Goal: Information Seeking & Learning: Learn about a topic

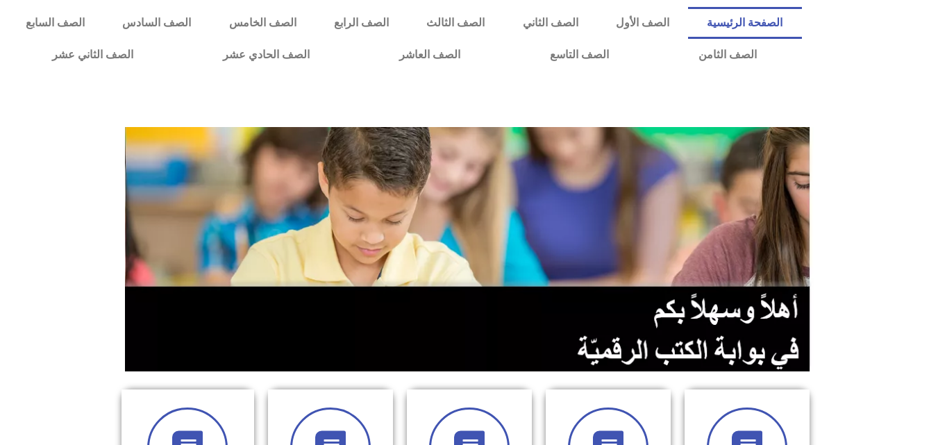
click at [342, 433] on icon at bounding box center [330, 447] width 35 height 35
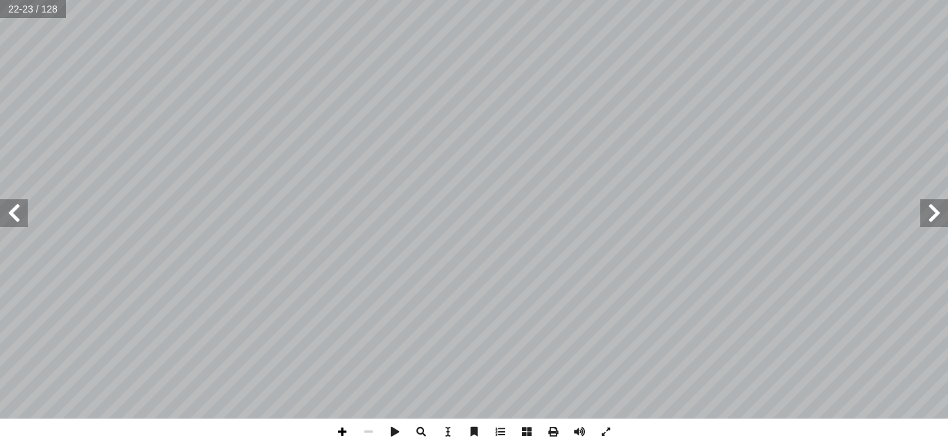
click at [342, 435] on span at bounding box center [342, 432] width 26 height 26
click at [342, 433] on span at bounding box center [342, 432] width 26 height 26
click at [365, 428] on span at bounding box center [368, 432] width 26 height 26
click at [337, 430] on span at bounding box center [342, 432] width 26 height 26
click at [364, 432] on span at bounding box center [368, 432] width 26 height 26
